Goal: Task Accomplishment & Management: Complete application form

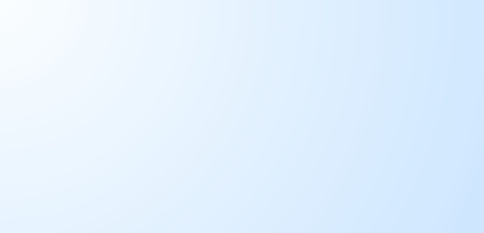
click at [403, 87] on body at bounding box center [242, 116] width 484 height 233
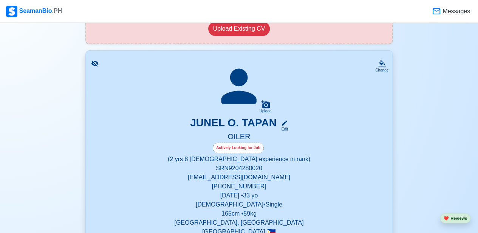
scroll to position [125, 0]
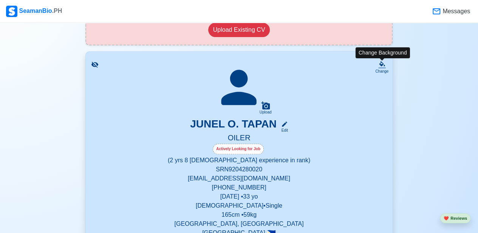
click at [384, 66] on icon at bounding box center [382, 65] width 8 height 8
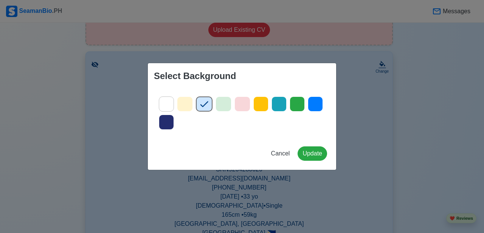
click at [365, 105] on div "Select Background Cancel Update" at bounding box center [242, 116] width 484 height 233
click at [280, 153] on span "Cancel" at bounding box center [280, 153] width 19 height 6
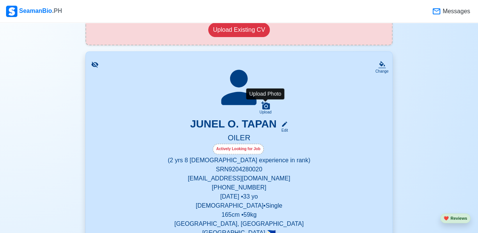
click at [265, 110] on div "Upload" at bounding box center [266, 112] width 12 height 5
click at [0, 0] on input "Upload" at bounding box center [0, 0] width 0 height 0
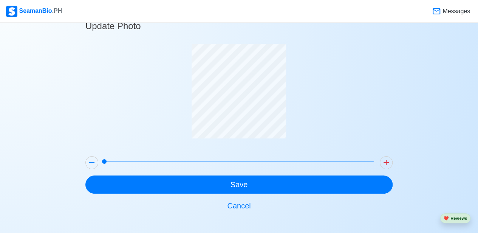
scroll to position [18, 0]
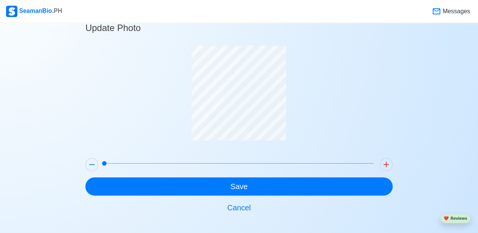
drag, startPoint x: 105, startPoint y: 162, endPoint x: 103, endPoint y: 167, distance: 5.1
click at [103, 166] on span at bounding box center [104, 163] width 5 height 5
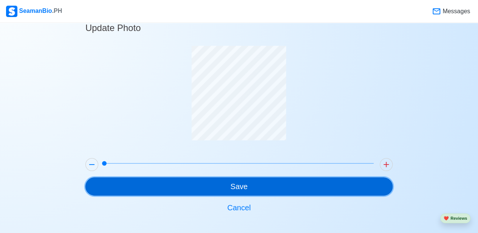
click at [228, 183] on button "Save" at bounding box center [238, 186] width 307 height 18
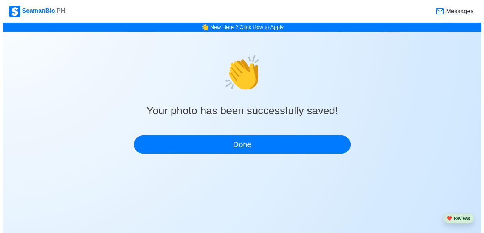
scroll to position [0, 0]
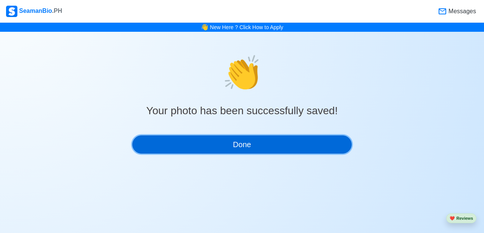
click at [248, 145] on button "Done" at bounding box center [241, 144] width 219 height 18
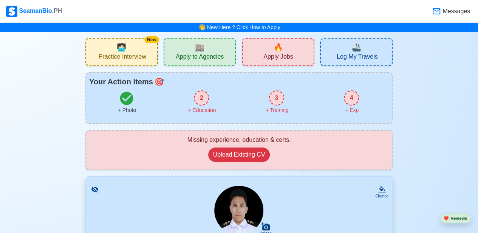
click at [197, 96] on div "2" at bounding box center [201, 97] width 15 height 15
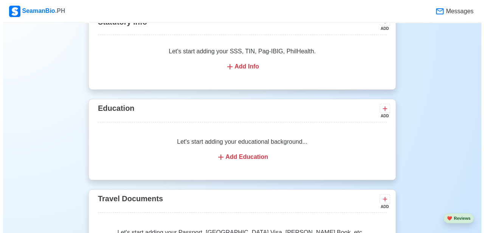
scroll to position [578, 0]
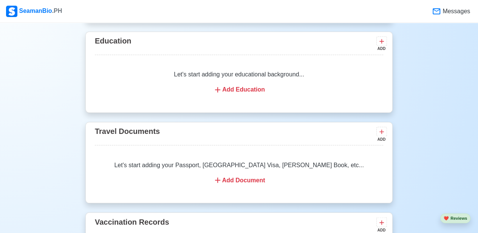
click at [240, 90] on div "Add Education" at bounding box center [239, 89] width 270 height 9
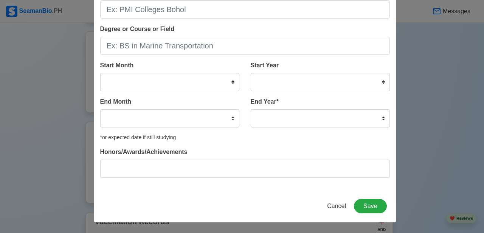
scroll to position [0, 0]
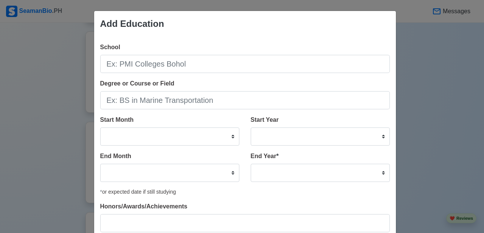
click at [42, 92] on div "Add Education School Degree or Course or Field Start Month January February Mar…" at bounding box center [242, 116] width 484 height 233
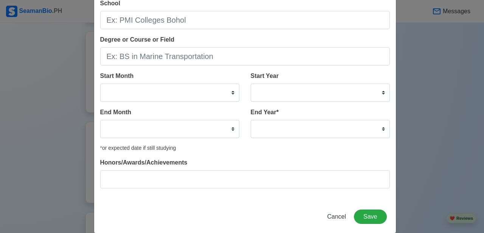
scroll to position [54, 0]
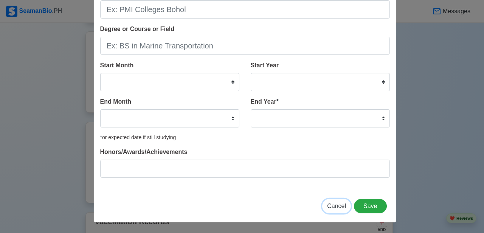
click at [333, 208] on span "Cancel" at bounding box center [336, 206] width 19 height 6
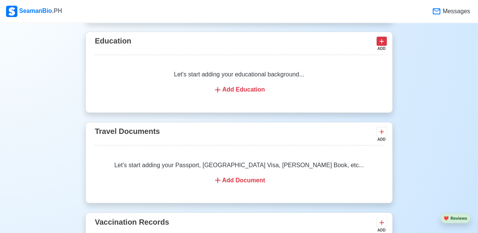
click at [383, 39] on icon at bounding box center [382, 41] width 8 height 8
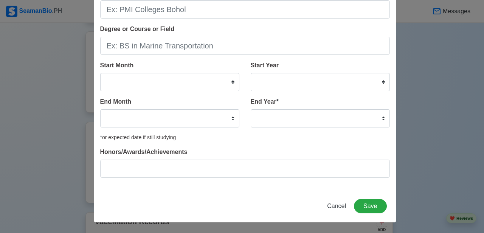
scroll to position [0, 0]
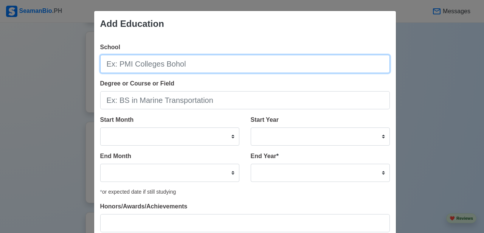
click at [291, 65] on input "School" at bounding box center [245, 64] width 290 height 18
click at [249, 61] on input "UC-METC" at bounding box center [245, 64] width 290 height 18
type input "U"
type input "University of Cebu - Maritime Education Training Center"
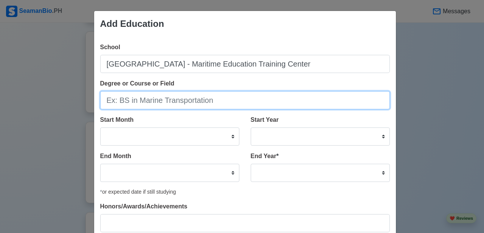
click at [229, 102] on input "Degree or Course or Field" at bounding box center [245, 100] width 290 height 18
type input "BS in Marine Engineering"
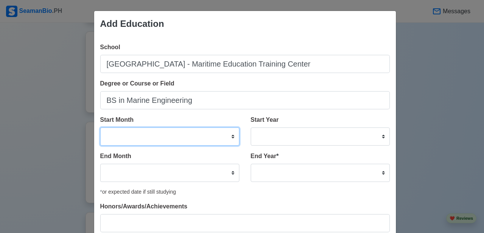
click at [212, 138] on select "January February March April May June July August September October November De…" at bounding box center [169, 136] width 139 height 18
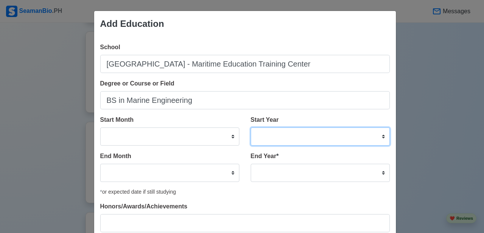
click at [274, 131] on select "2025 2024 2023 2022 2021 2020 2019 2018 2017 2016 2015 2014 2013 2012 2011 2010…" at bounding box center [320, 136] width 139 height 18
select select "2009"
click at [251, 127] on select "2025 2024 2023 2022 2021 2020 2019 2018 2017 2016 2015 2014 2013 2012 2011 2010…" at bounding box center [320, 136] width 139 height 18
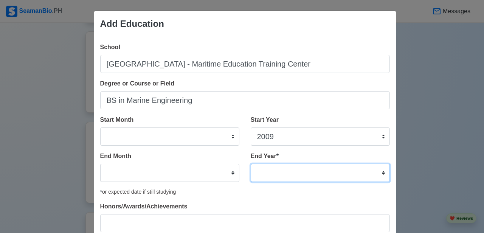
click at [352, 173] on select "2035 2034 2033 2032 2031 2030 2029 2028 2027 2026 2025 2024 2023 2022 2021 2020…" at bounding box center [320, 173] width 139 height 18
select select "2012"
click at [251, 164] on select "2035 2034 2033 2032 2031 2030 2029 2028 2027 2026 2025 2024 2023 2022 2021 2020…" at bounding box center [320, 173] width 139 height 18
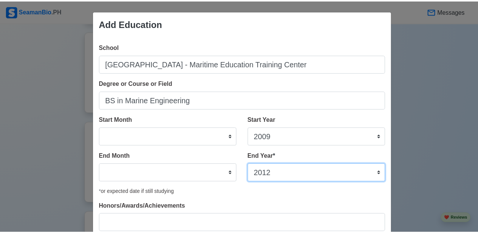
scroll to position [54, 0]
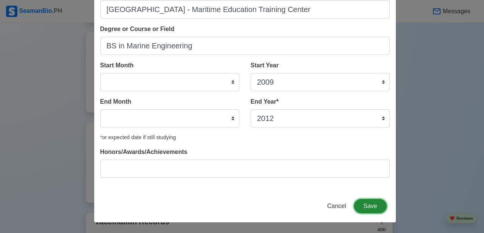
click at [370, 204] on button "Save" at bounding box center [370, 206] width 33 height 14
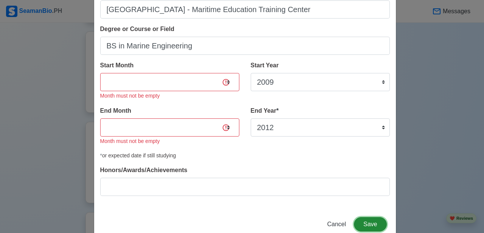
click at [370, 223] on button "Save" at bounding box center [370, 224] width 33 height 14
click at [336, 224] on span "Cancel" at bounding box center [336, 224] width 19 height 6
select select
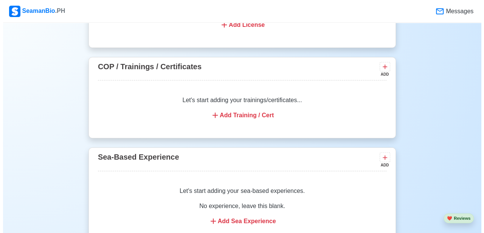
scroll to position [914, 0]
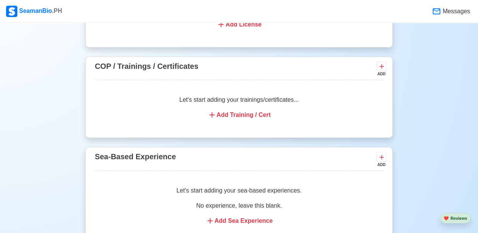
click at [249, 115] on div "Add Training / Cert" at bounding box center [239, 114] width 270 height 9
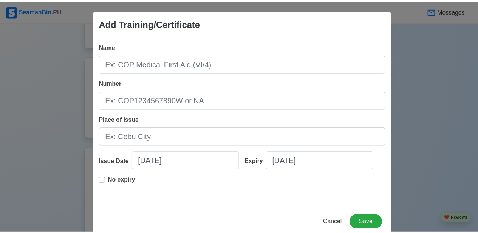
scroll to position [16, 0]
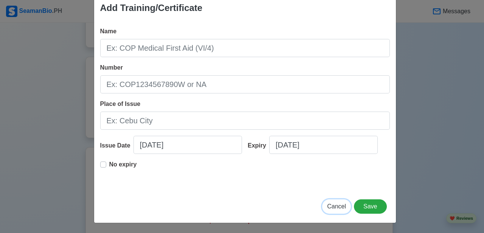
click at [334, 203] on span "Cancel" at bounding box center [336, 206] width 19 height 6
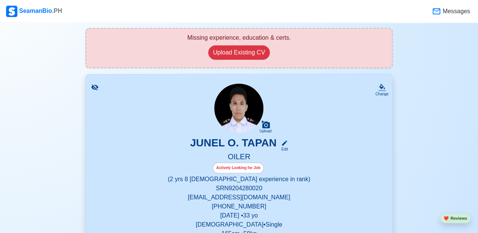
scroll to position [103, 0]
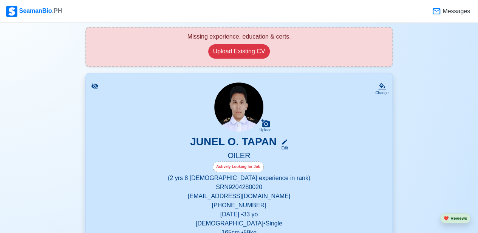
click at [248, 101] on img at bounding box center [238, 106] width 49 height 49
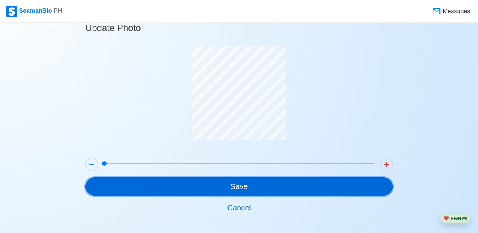
click at [320, 185] on button "Save" at bounding box center [238, 186] width 307 height 18
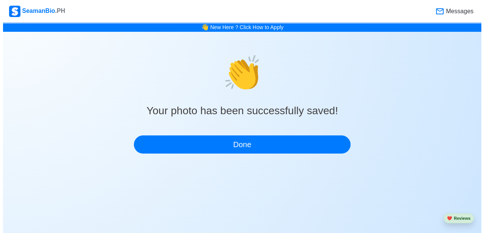
scroll to position [0, 0]
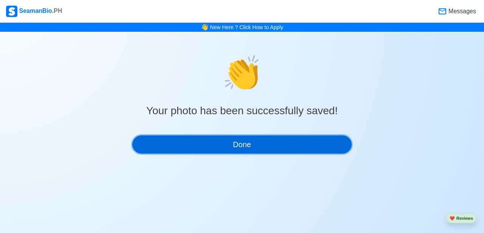
click at [271, 140] on button "Done" at bounding box center [241, 144] width 219 height 18
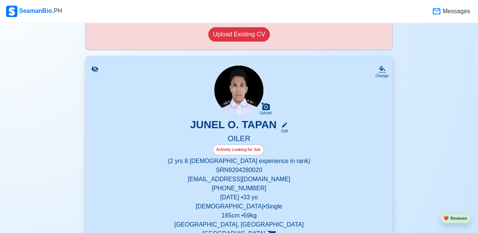
scroll to position [127, 0]
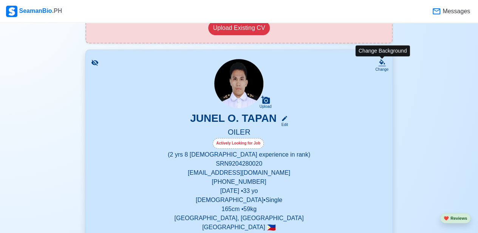
click at [382, 68] on div "Change" at bounding box center [381, 70] width 13 height 6
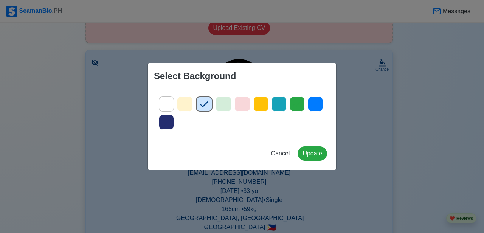
click at [166, 103] on icon at bounding box center [166, 103] width 11 height 11
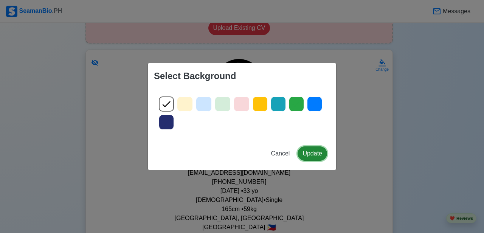
click at [314, 151] on button "Update" at bounding box center [311, 153] width 29 height 14
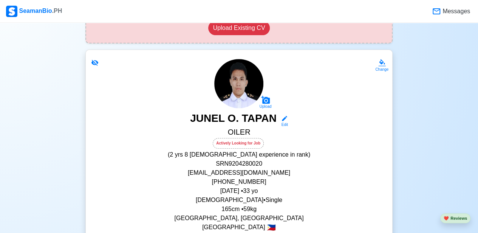
click at [95, 61] on icon at bounding box center [95, 63] width 8 height 8
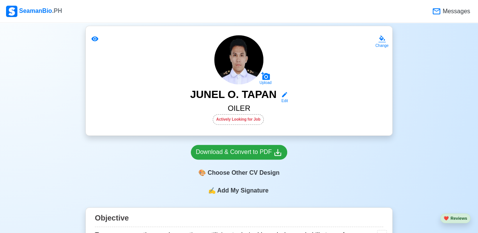
scroll to position [151, 0]
click at [284, 99] on div "Edit" at bounding box center [283, 101] width 10 height 6
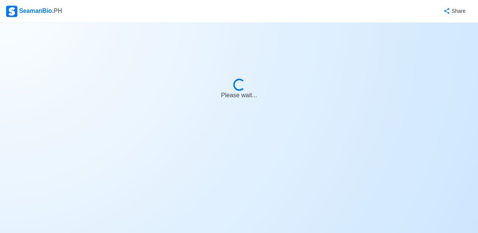
select select "Actively Looking for Job"
select select "Visible for Hiring"
select select "Single"
select select "[DEMOGRAPHIC_DATA]"
select select "PH"
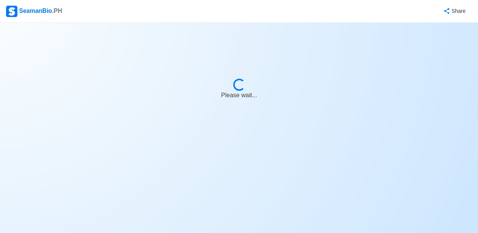
select select "2"
select select "8"
select select "4102416000000"
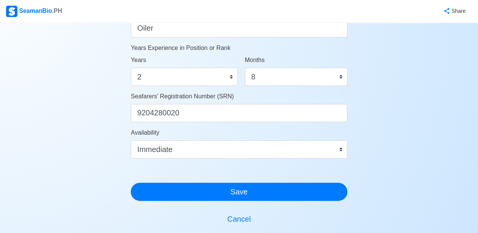
scroll to position [496, 0]
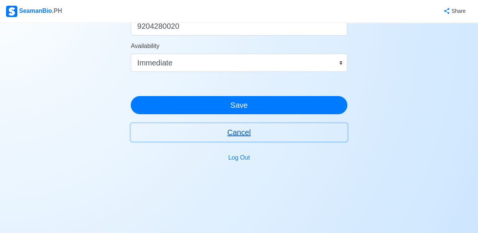
click at [244, 132] on button "Cancel" at bounding box center [239, 132] width 217 height 18
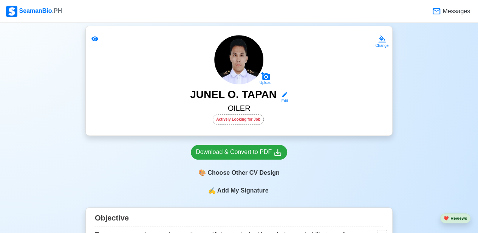
scroll to position [151, 0]
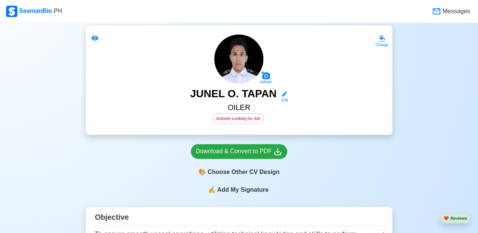
click at [248, 119] on div "Actively Looking for Job" at bounding box center [238, 118] width 51 height 11
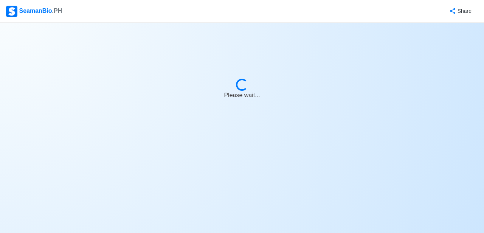
select select "Actively Looking for Job"
select select "Visible for Hiring"
select select "Single"
select select "Male"
select select "PH"
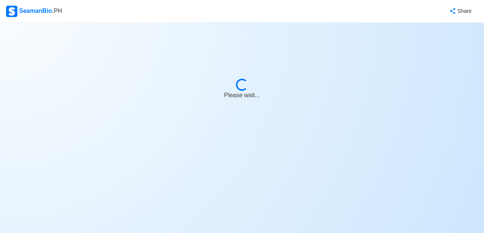
select select "2"
select select "8"
select select "4102416000000"
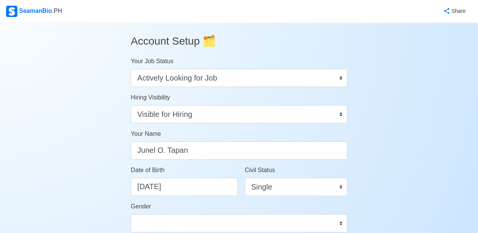
click at [209, 46] on span "🗂️" at bounding box center [209, 41] width 13 height 12
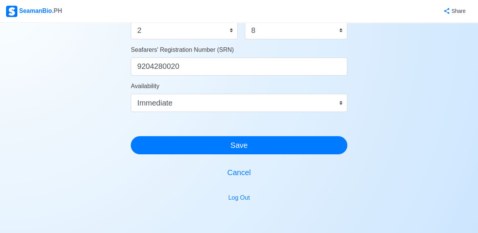
scroll to position [460, 0]
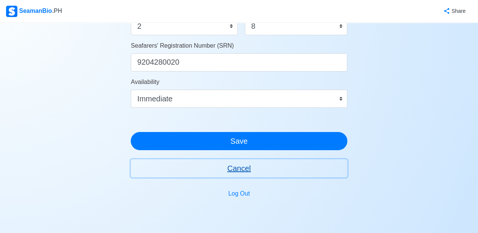
click at [234, 170] on button "Cancel" at bounding box center [239, 168] width 217 height 18
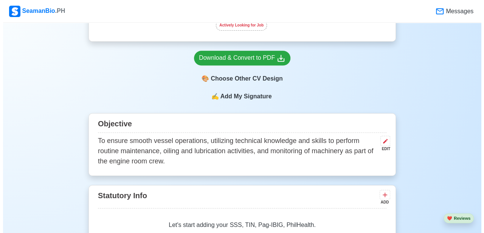
scroll to position [243, 0]
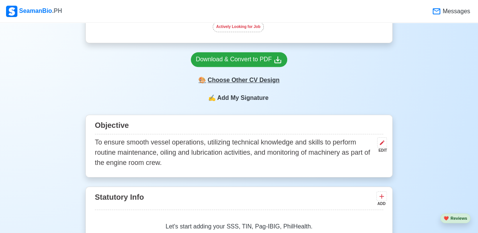
click at [243, 82] on div "🎨 Choose Other CV Design" at bounding box center [239, 80] width 96 height 14
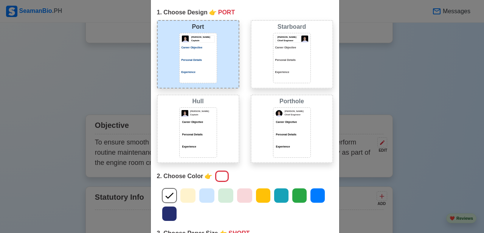
scroll to position [28, 0]
click at [361, 83] on div "Choose Other CV Design × Close 1. Choose Design 👉 PORT Port Donald Cris Captain…" at bounding box center [242, 116] width 484 height 233
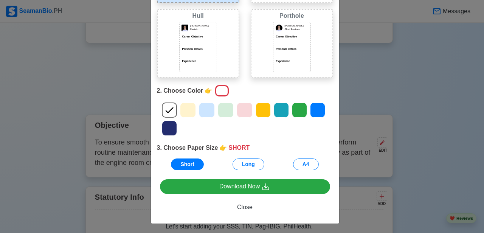
scroll to position [115, 0]
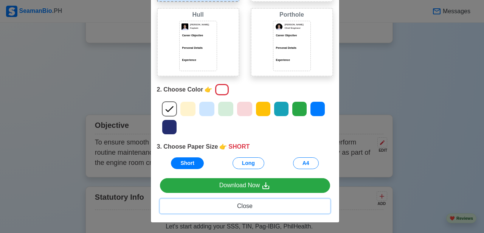
click at [244, 206] on span "Close" at bounding box center [244, 206] width 15 height 6
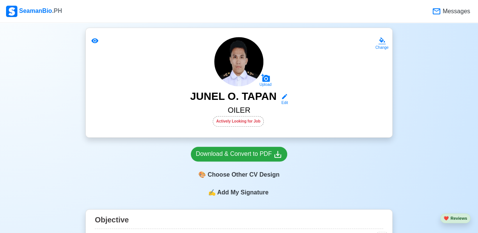
scroll to position [146, 0]
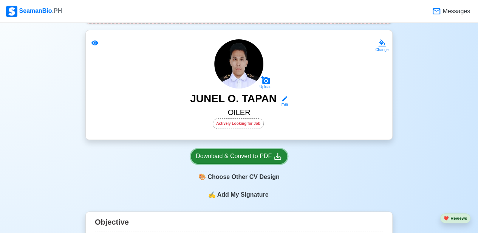
click at [260, 158] on div "Download & Convert to PDF" at bounding box center [239, 156] width 87 height 9
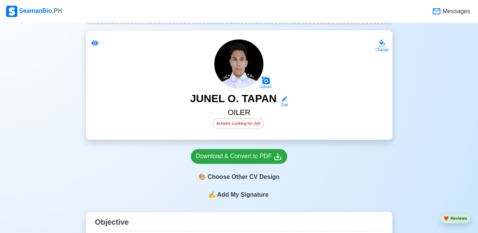
click at [245, 70] on img at bounding box center [238, 63] width 49 height 49
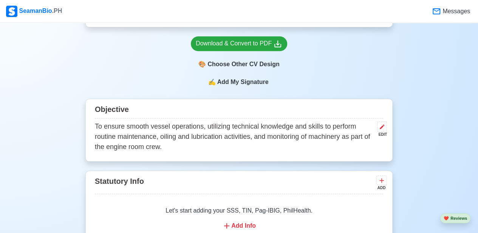
scroll to position [262, 0]
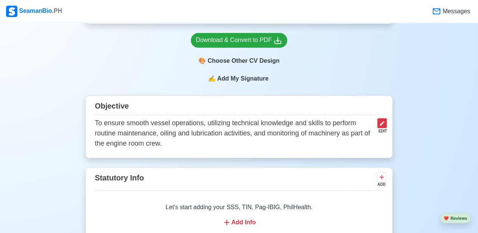
click at [382, 124] on icon at bounding box center [382, 123] width 5 height 5
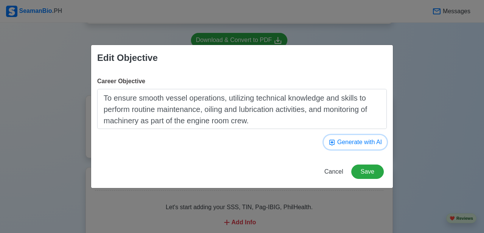
click at [370, 143] on button "Generate with AI" at bounding box center [355, 142] width 63 height 14
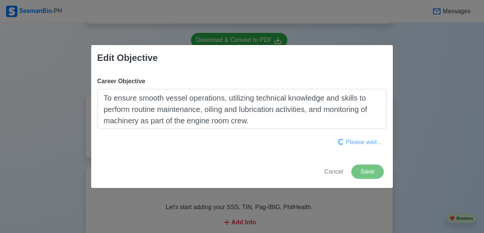
type textarea "To maintain safe and efficient engine room operations. Experienced Seafarer wit…"
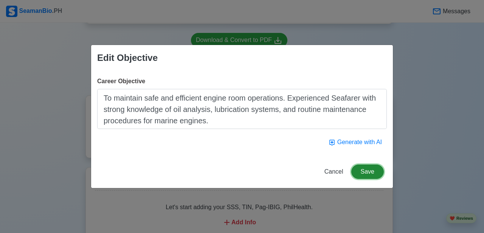
click at [372, 172] on button "Save" at bounding box center [367, 171] width 33 height 14
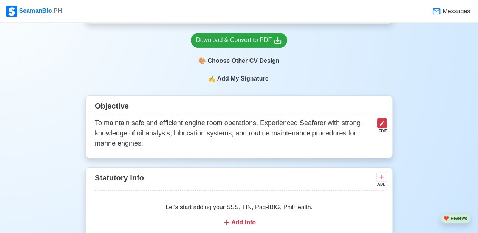
click at [384, 126] on icon at bounding box center [382, 123] width 6 height 6
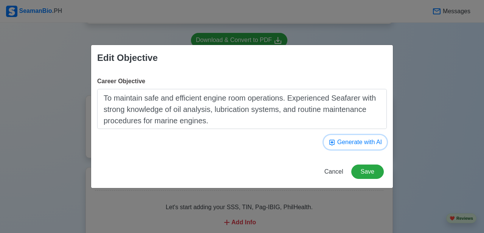
click at [363, 145] on button "Generate with AI" at bounding box center [355, 142] width 63 height 14
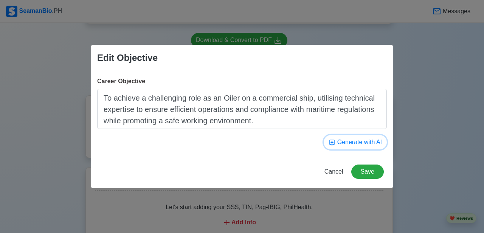
click at [363, 145] on button "Generate with AI" at bounding box center [355, 142] width 63 height 14
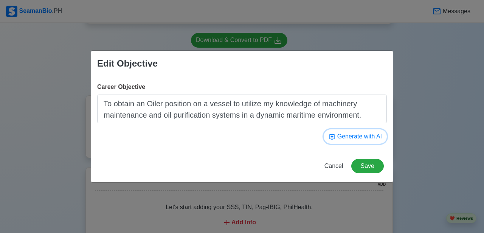
click at [371, 136] on button "Generate with AI" at bounding box center [355, 136] width 63 height 14
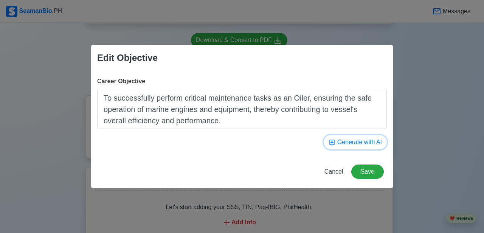
click at [374, 144] on button "Generate with AI" at bounding box center [355, 142] width 63 height 14
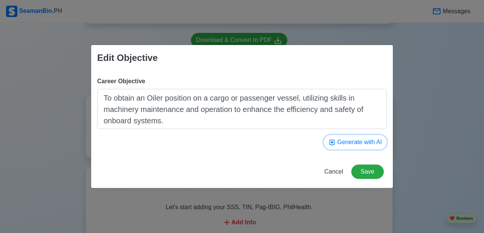
click at [374, 144] on button "Generate with AI" at bounding box center [355, 142] width 63 height 14
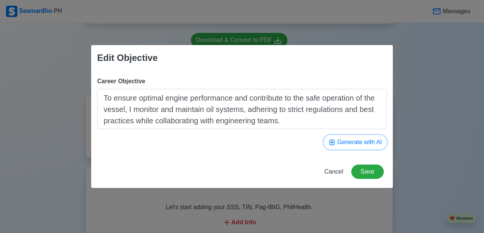
click at [373, 144] on button "Generate with AI" at bounding box center [355, 142] width 63 height 14
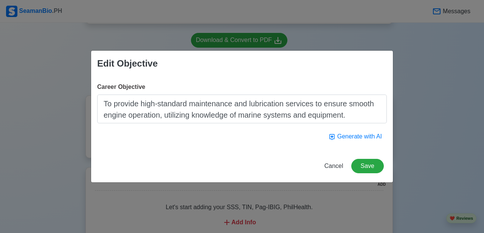
click at [373, 144] on div "Career Objective To provide high-standard maintenance and lubrication services …" at bounding box center [242, 112] width 302 height 73
click at [368, 138] on button "Generate with AI" at bounding box center [355, 136] width 63 height 14
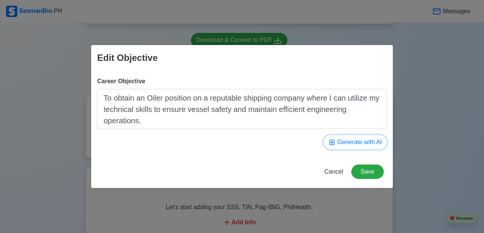
click at [368, 138] on button "Generate with AI" at bounding box center [355, 142] width 63 height 14
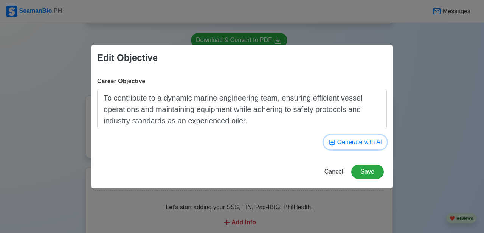
click at [368, 138] on button "Generate with AI" at bounding box center [355, 142] width 63 height 14
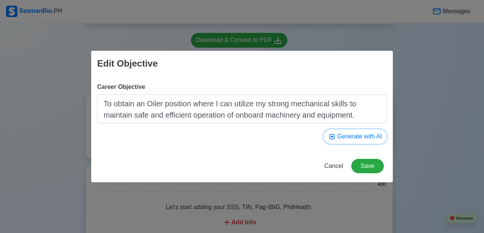
click at [368, 138] on button "Generate with AI" at bounding box center [355, 136] width 63 height 14
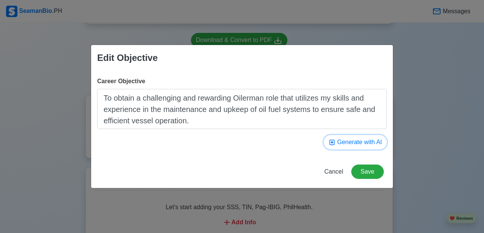
click at [368, 138] on button "Generate with AI" at bounding box center [355, 142] width 63 height 14
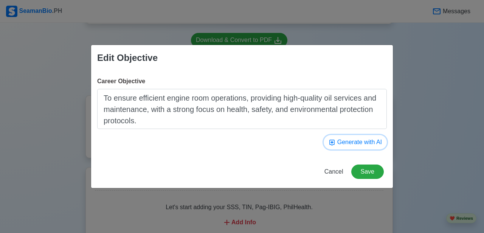
click at [368, 138] on button "Generate with AI" at bounding box center [355, 142] width 63 height 14
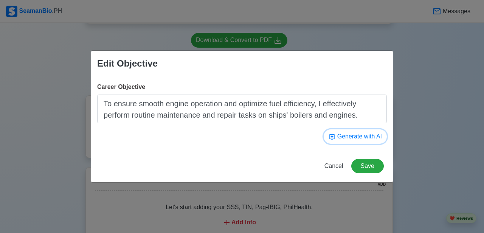
click at [368, 138] on button "Generate with AI" at bounding box center [355, 136] width 63 height 14
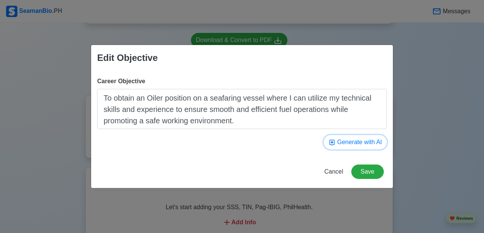
click at [368, 138] on button "Generate with AI" at bounding box center [355, 142] width 63 height 14
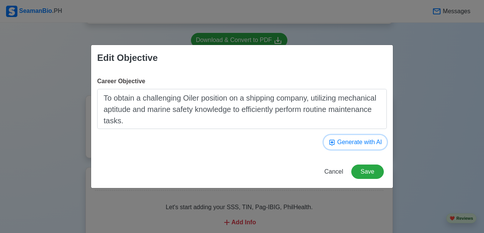
click at [368, 138] on button "Generate with AI" at bounding box center [355, 142] width 63 height 14
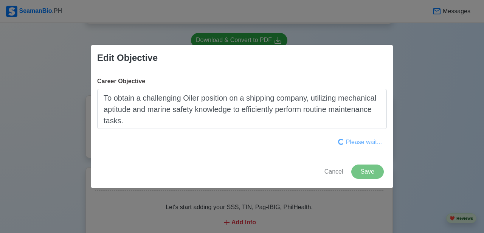
type textarea "To effectively support ship operations as an Oiler, I am responsible for fuel h…"
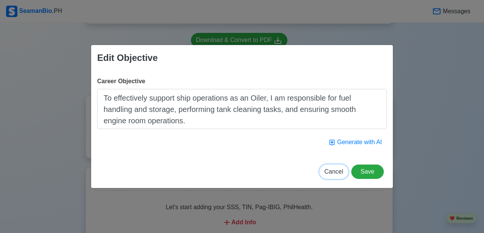
click at [339, 172] on span "Cancel" at bounding box center [333, 171] width 19 height 6
